Goal: Navigation & Orientation: Find specific page/section

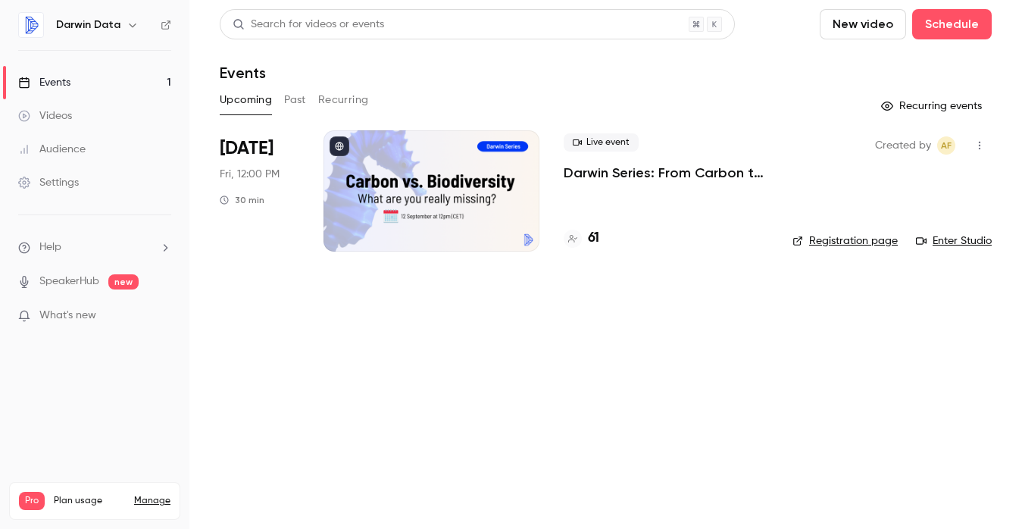
click at [610, 171] on p "Darwin Series: From Carbon to Biodiversity" at bounding box center [666, 173] width 205 height 18
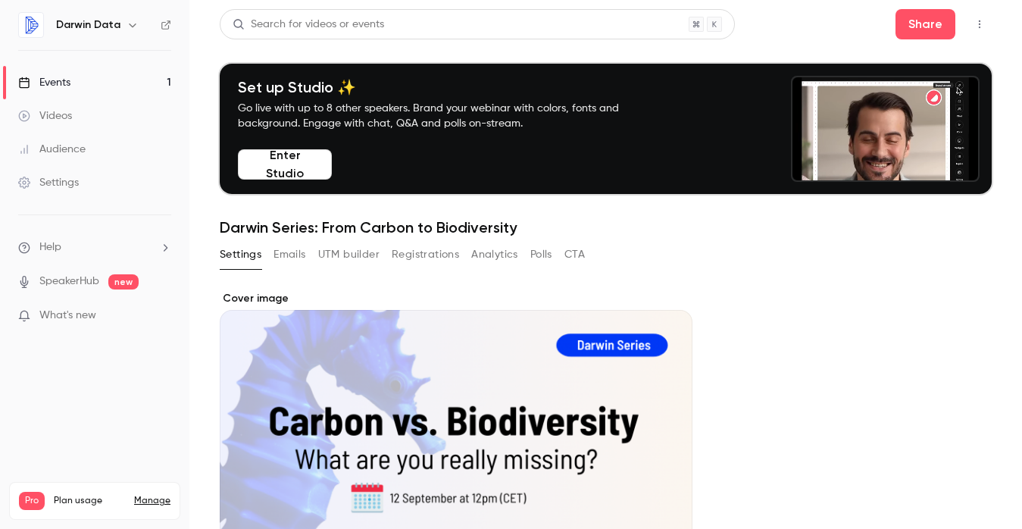
click at [299, 255] on button "Emails" at bounding box center [290, 254] width 32 height 24
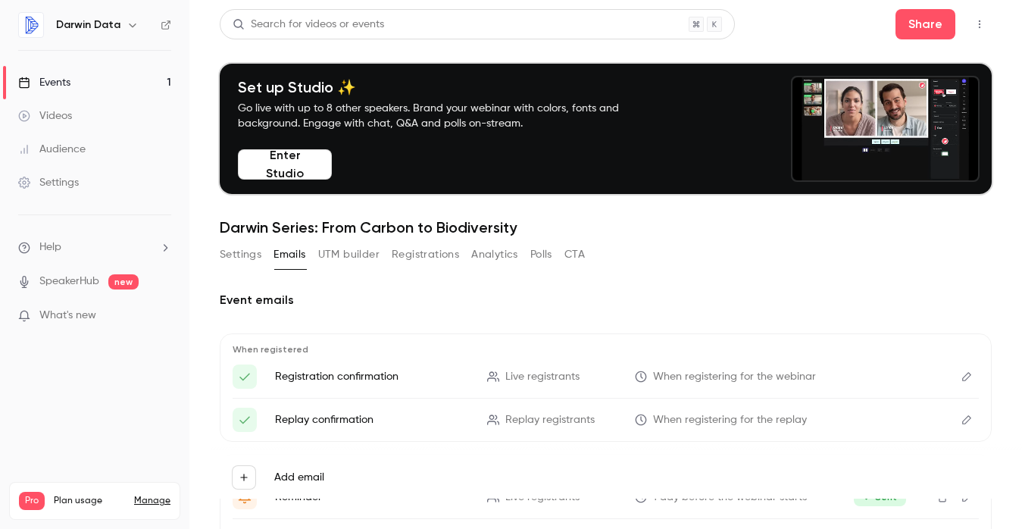
click at [81, 80] on link "Events 1" at bounding box center [94, 82] width 189 height 33
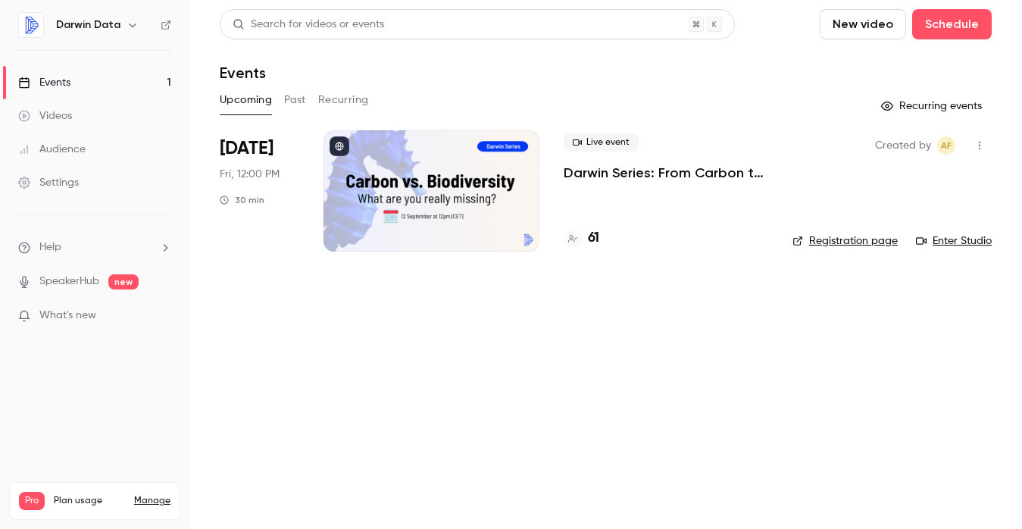
click at [949, 244] on link "Enter Studio" at bounding box center [954, 240] width 76 height 15
